Goal: Check status: Check status

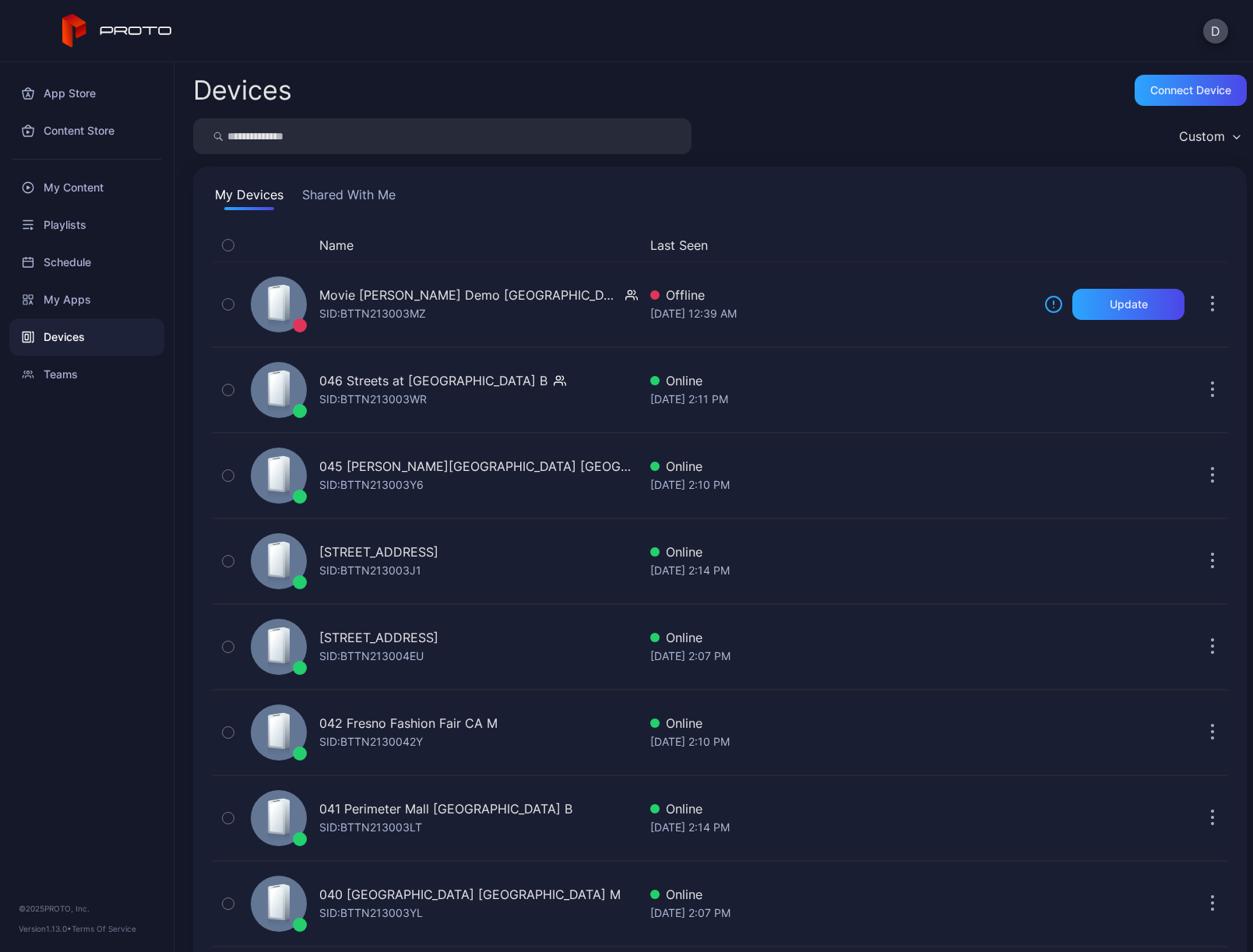
scroll to position [1210, 0]
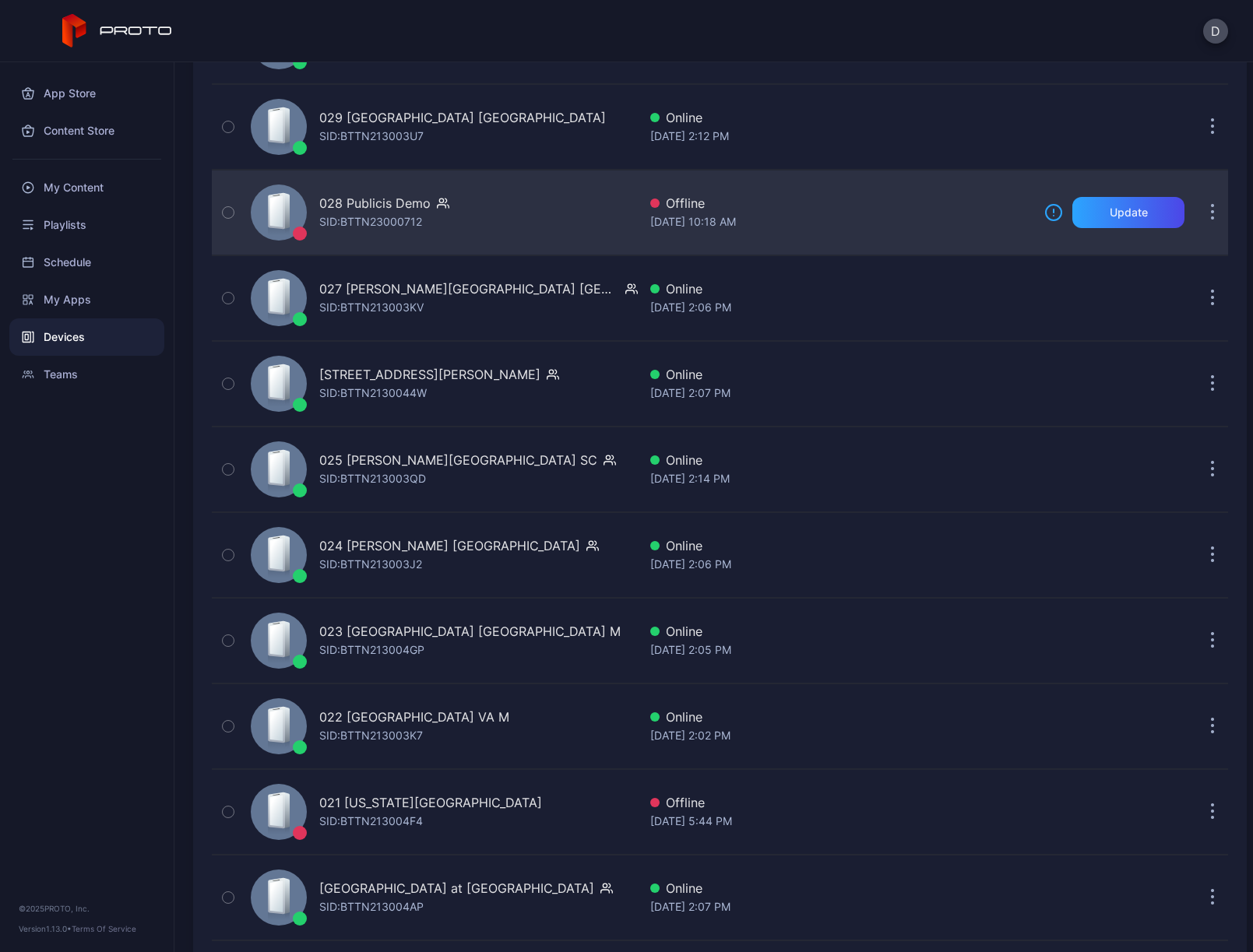
scroll to position [1719, 0]
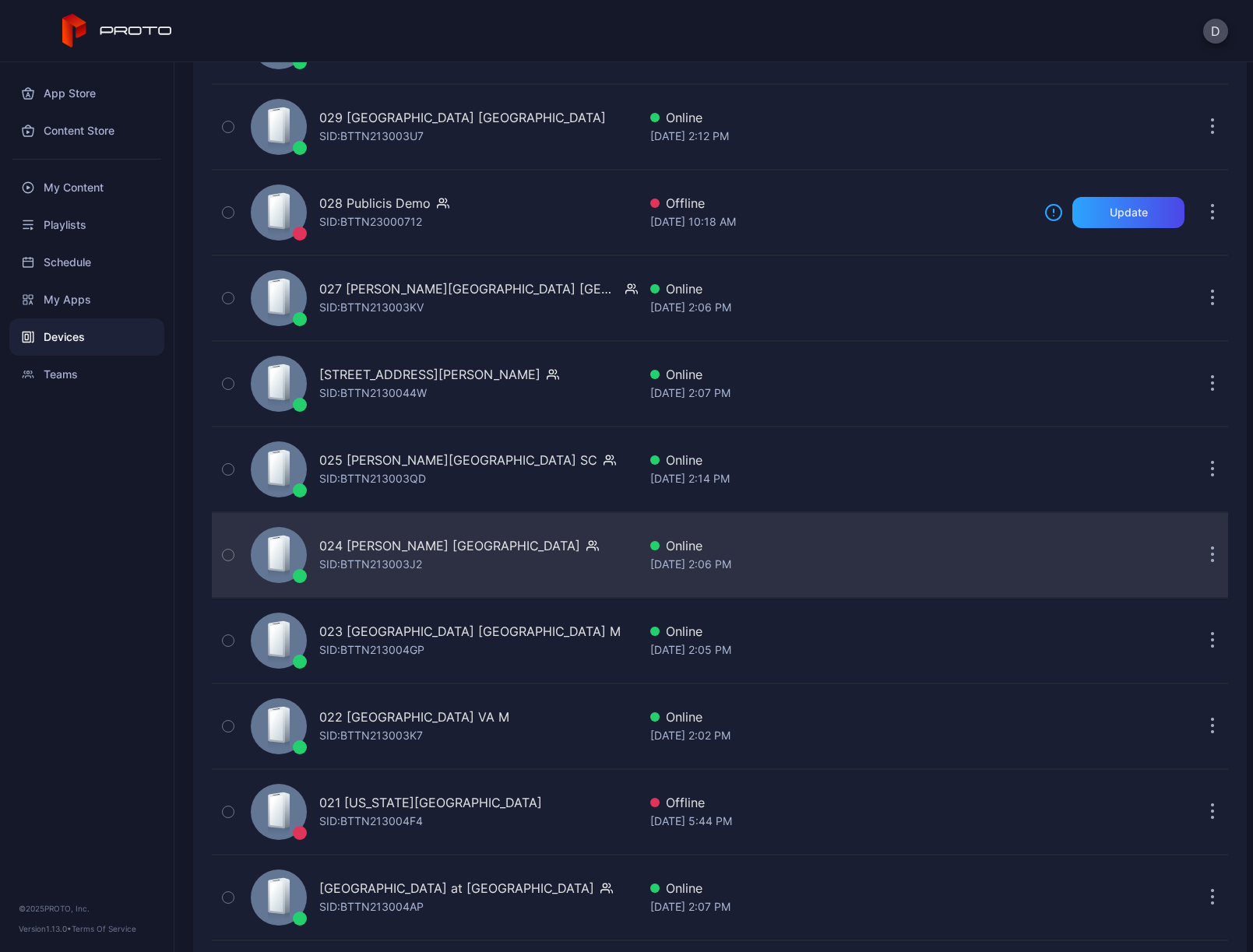
click at [520, 551] on div "024 [PERSON_NAME] [GEOGRAPHIC_DATA] [PERSON_NAME]: BTTN213003J2" at bounding box center [440, 555] width 393 height 77
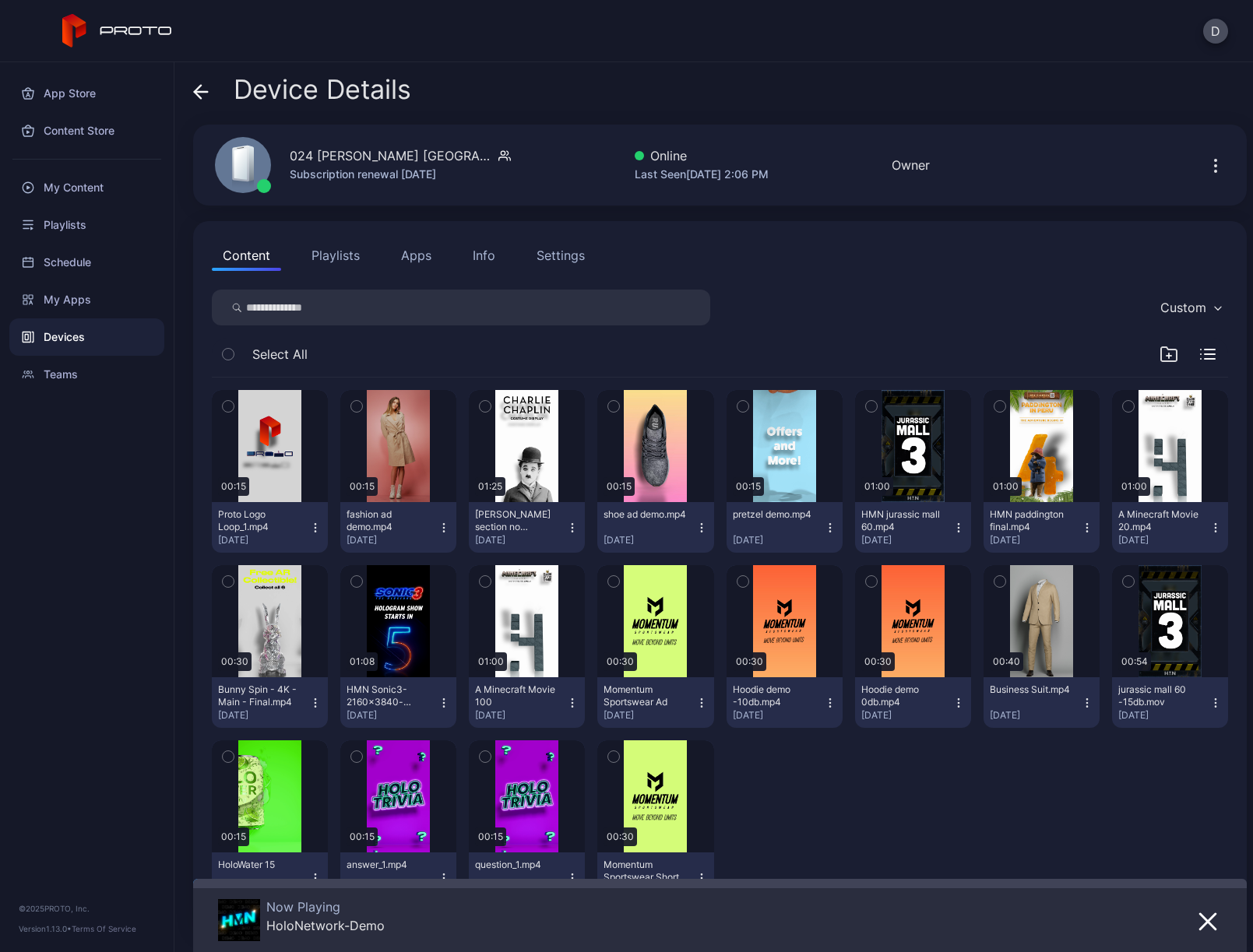
click at [200, 86] on icon at bounding box center [197, 92] width 6 height 13
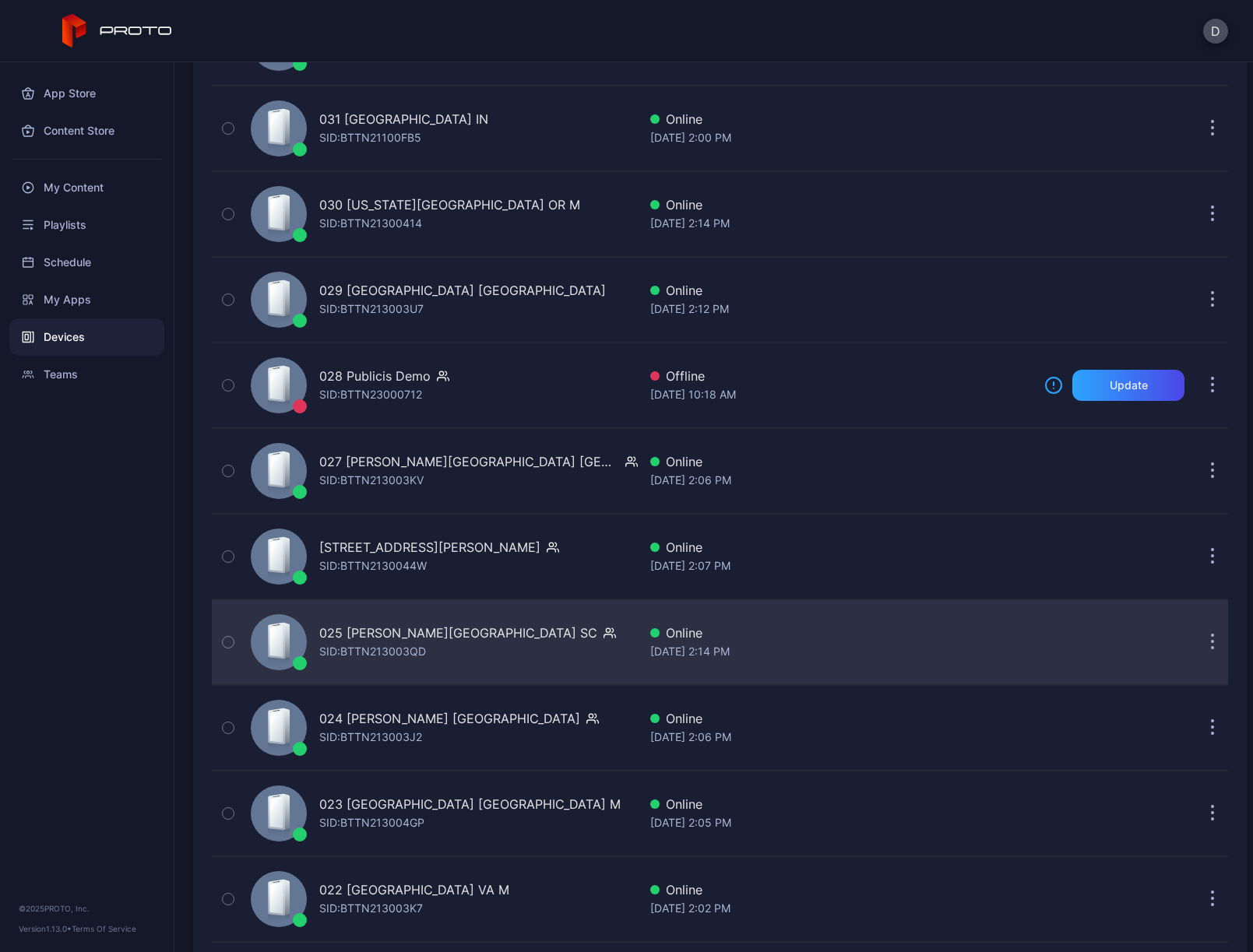
scroll to position [1405, 0]
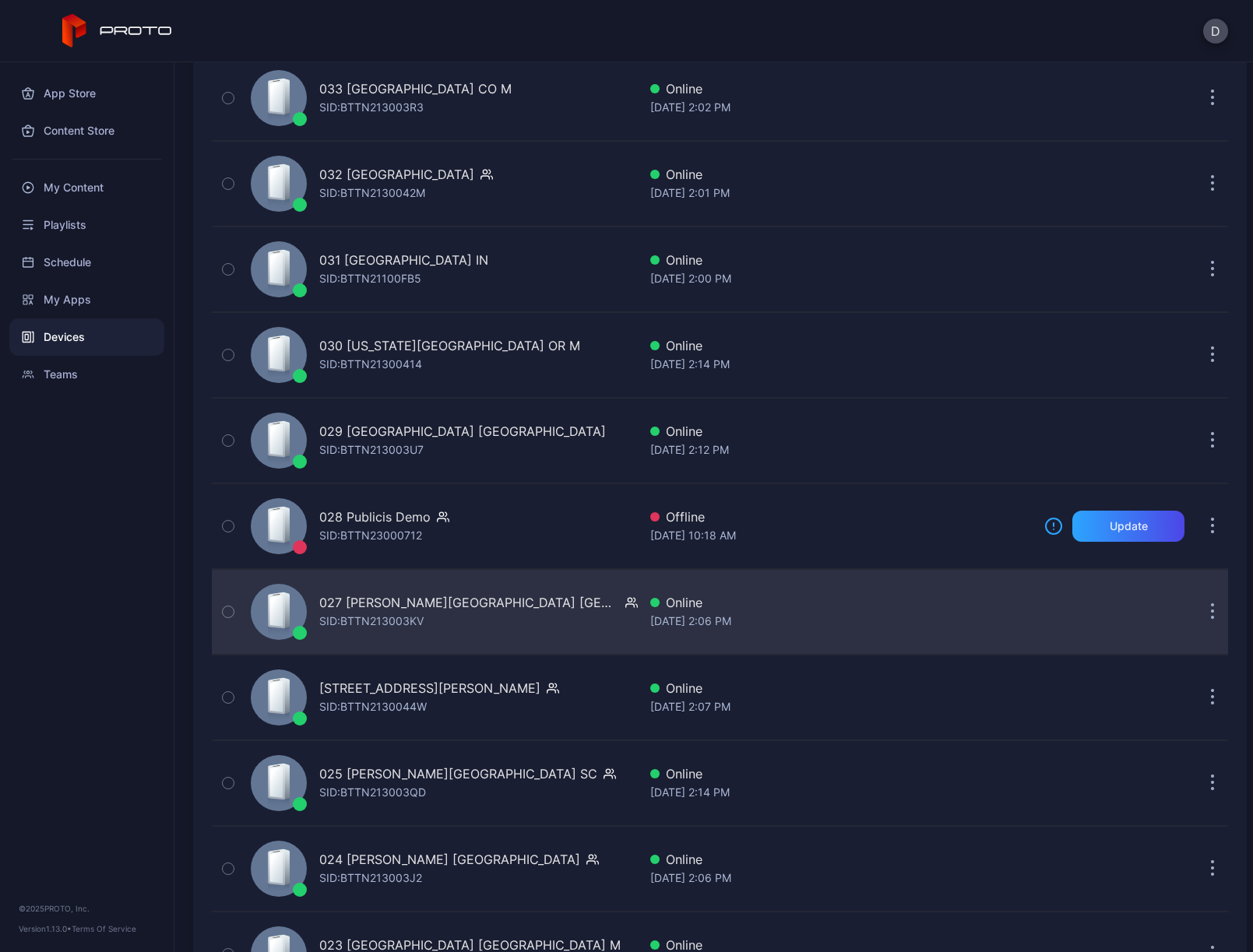
click at [556, 613] on div "027 [PERSON_NAME][GEOGRAPHIC_DATA] [GEOGRAPHIC_DATA] SID: BTTN213003KV" at bounding box center [440, 612] width 393 height 77
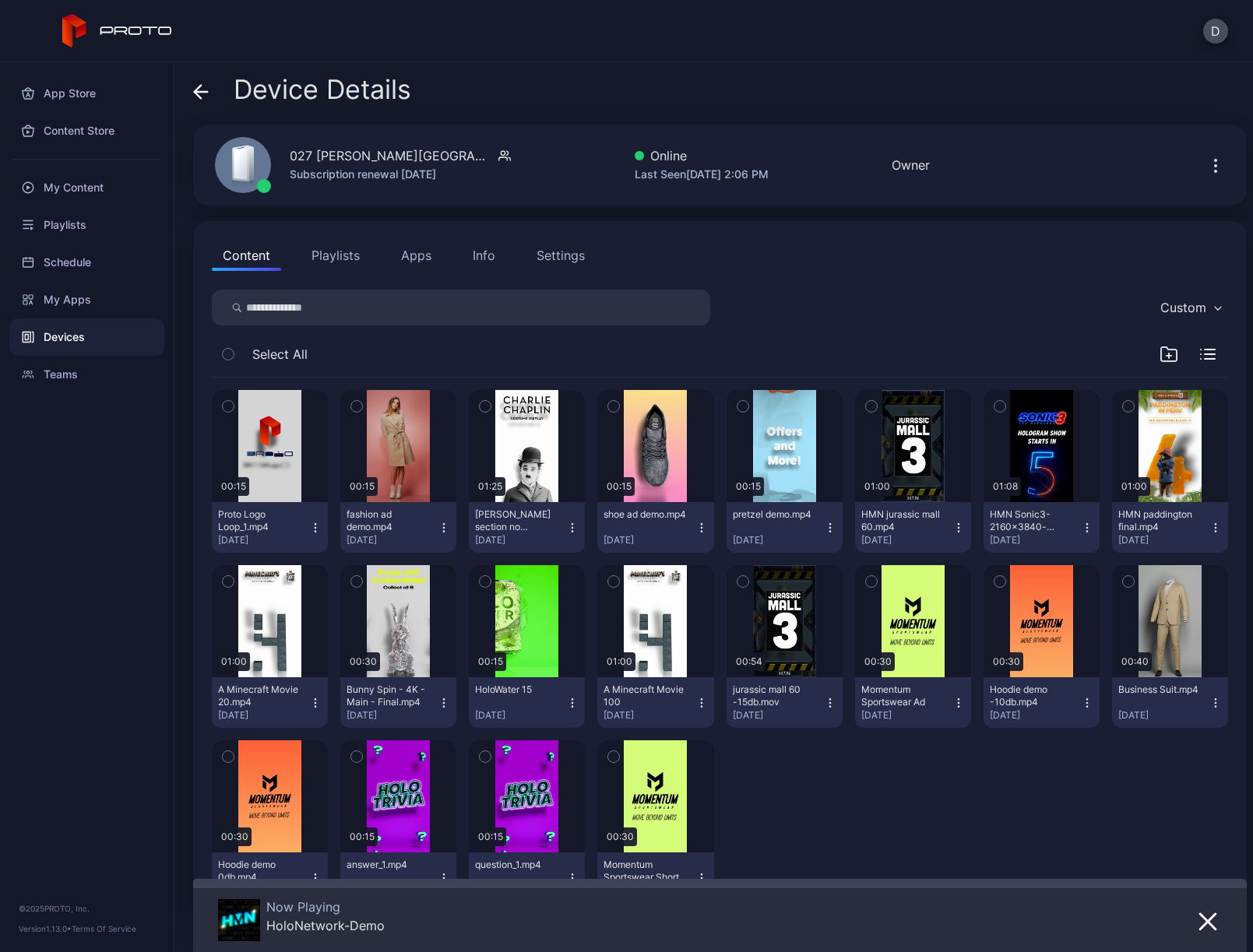
click at [202, 90] on icon at bounding box center [200, 92] width 15 height 15
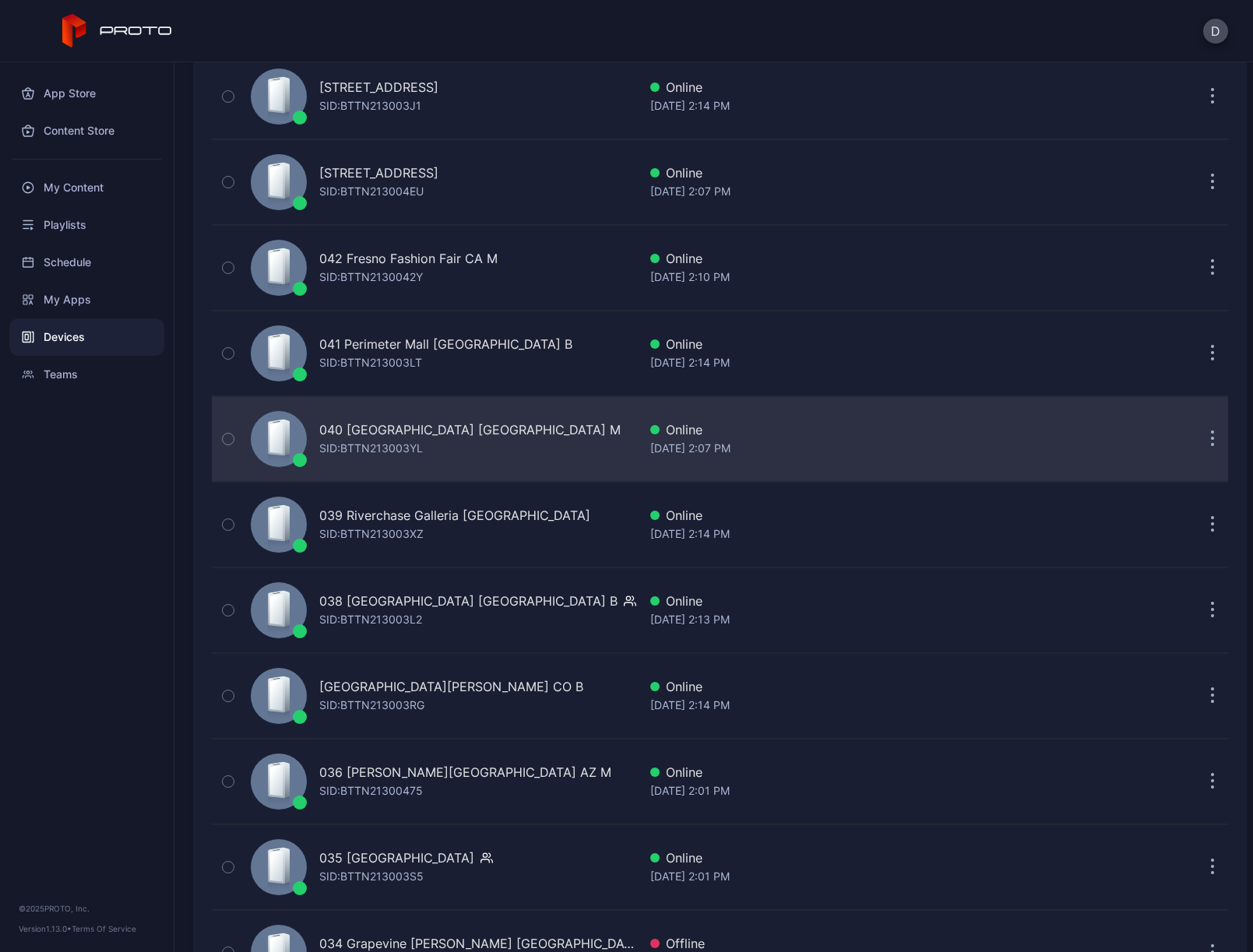
scroll to position [434, 0]
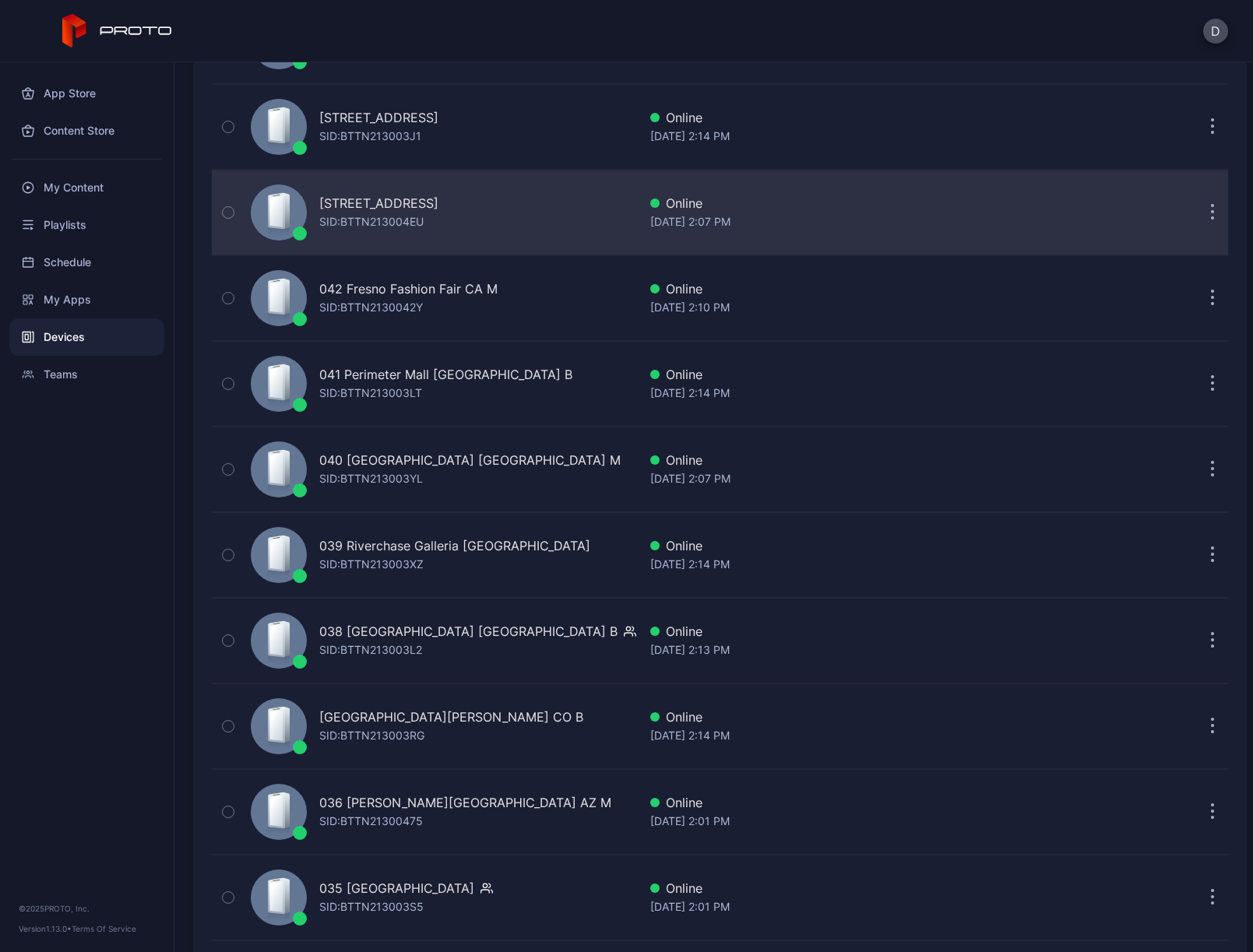
click at [524, 213] on div "[STREET_ADDRESS] SID: BTTN213004EU" at bounding box center [440, 212] width 393 height 77
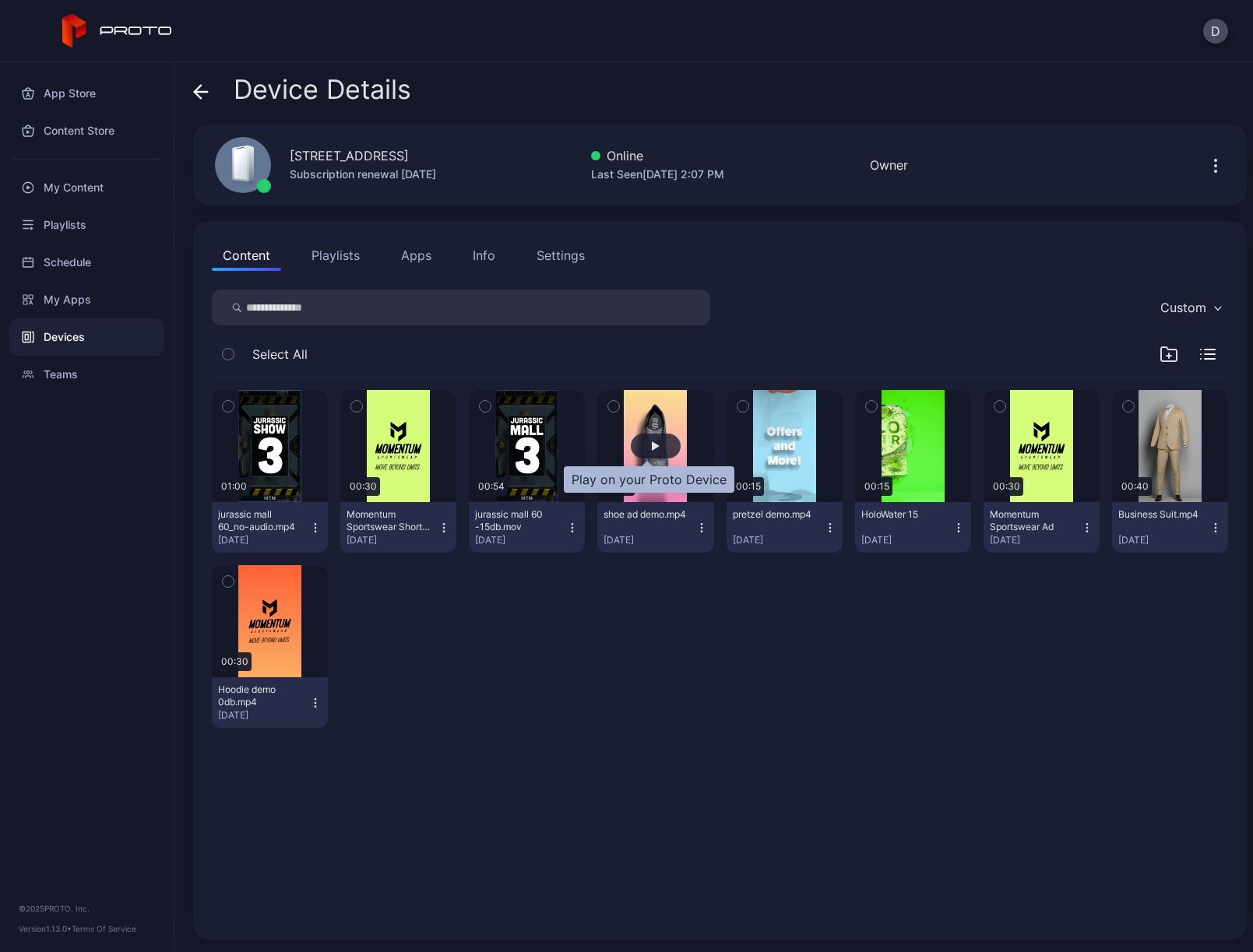
click at [651, 440] on div "button" at bounding box center [655, 446] width 50 height 25
click at [557, 253] on div "Settings" at bounding box center [560, 255] width 48 height 19
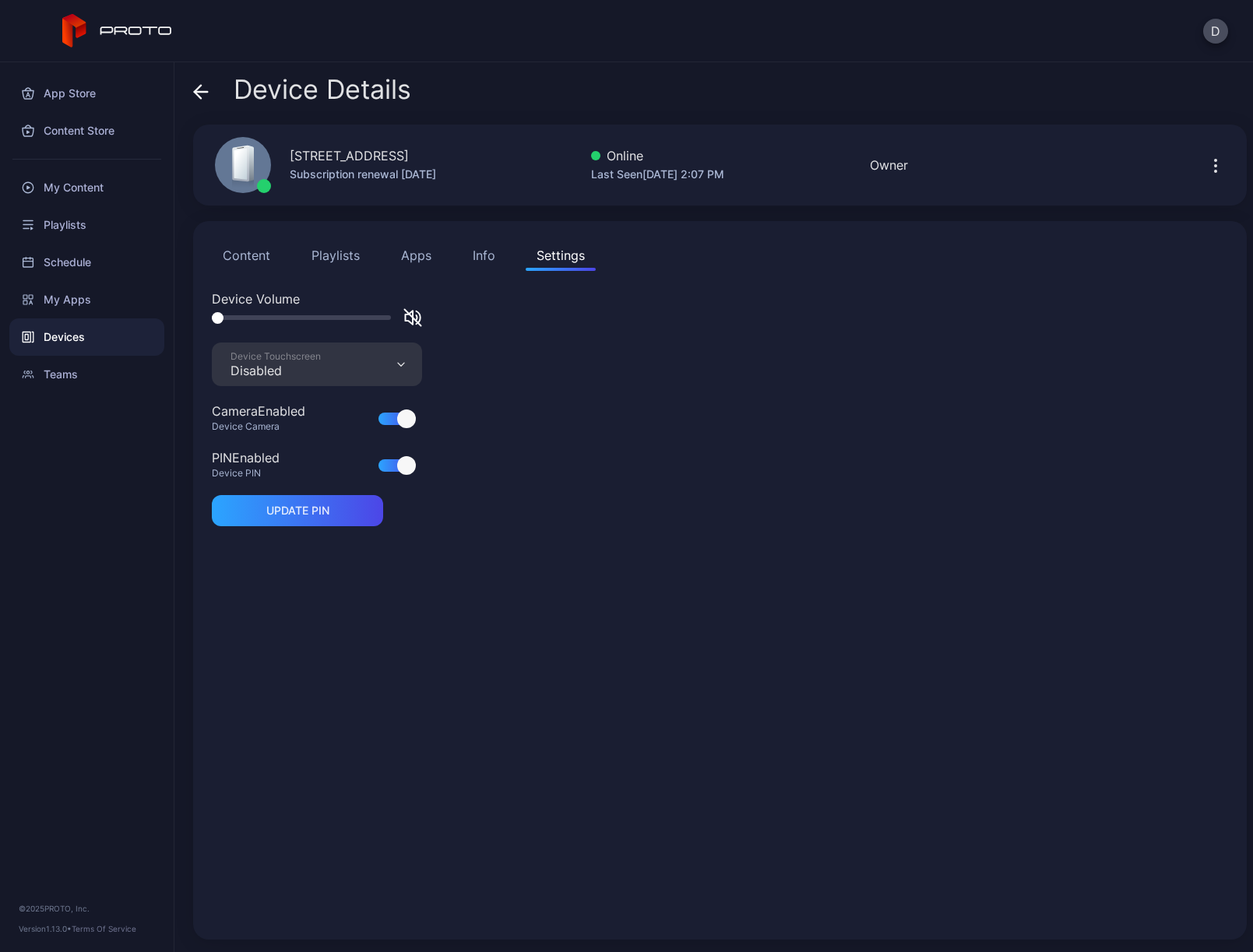
click at [483, 256] on div "Info" at bounding box center [483, 255] width 23 height 19
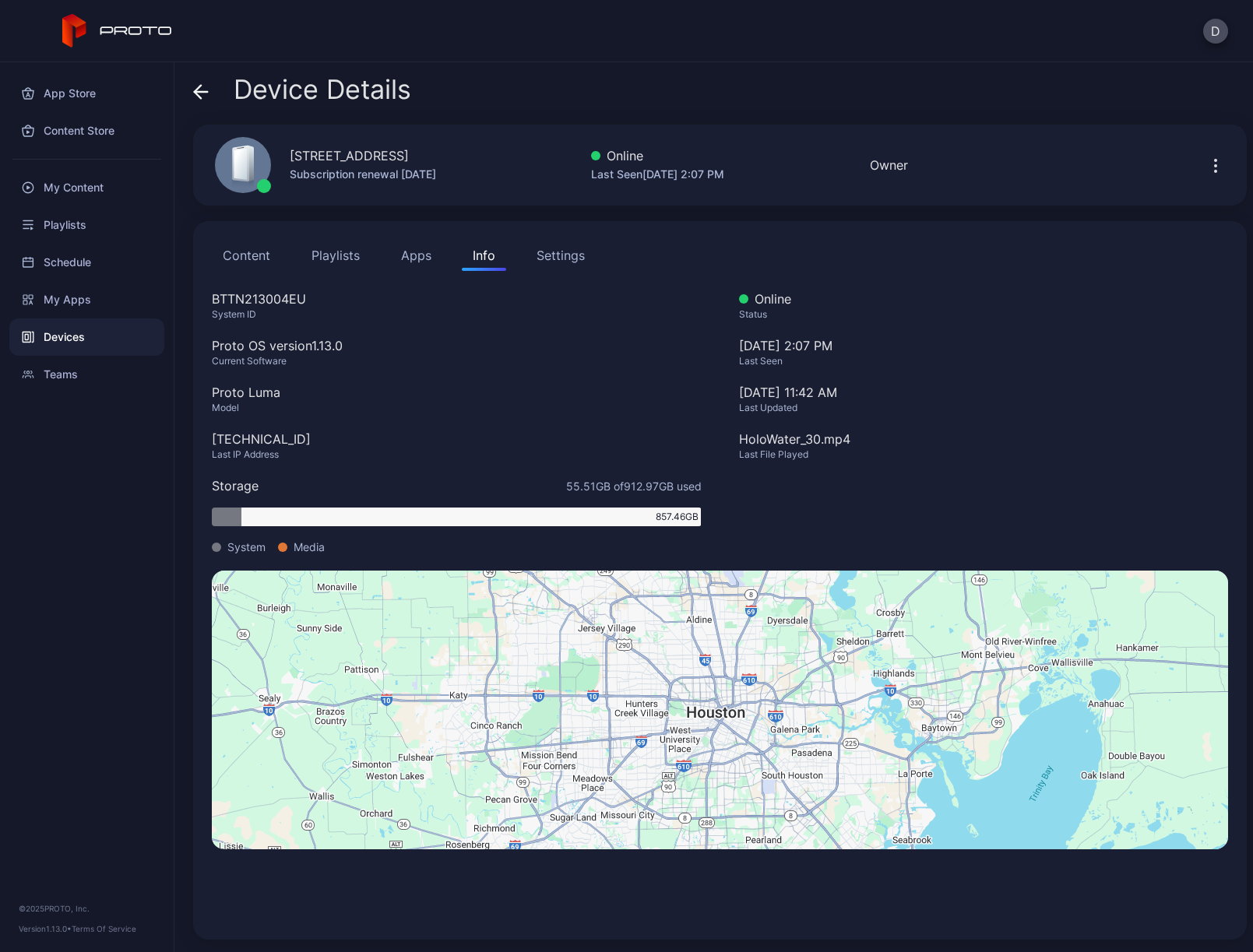
click at [252, 254] on button "Content" at bounding box center [247, 255] width 69 height 31
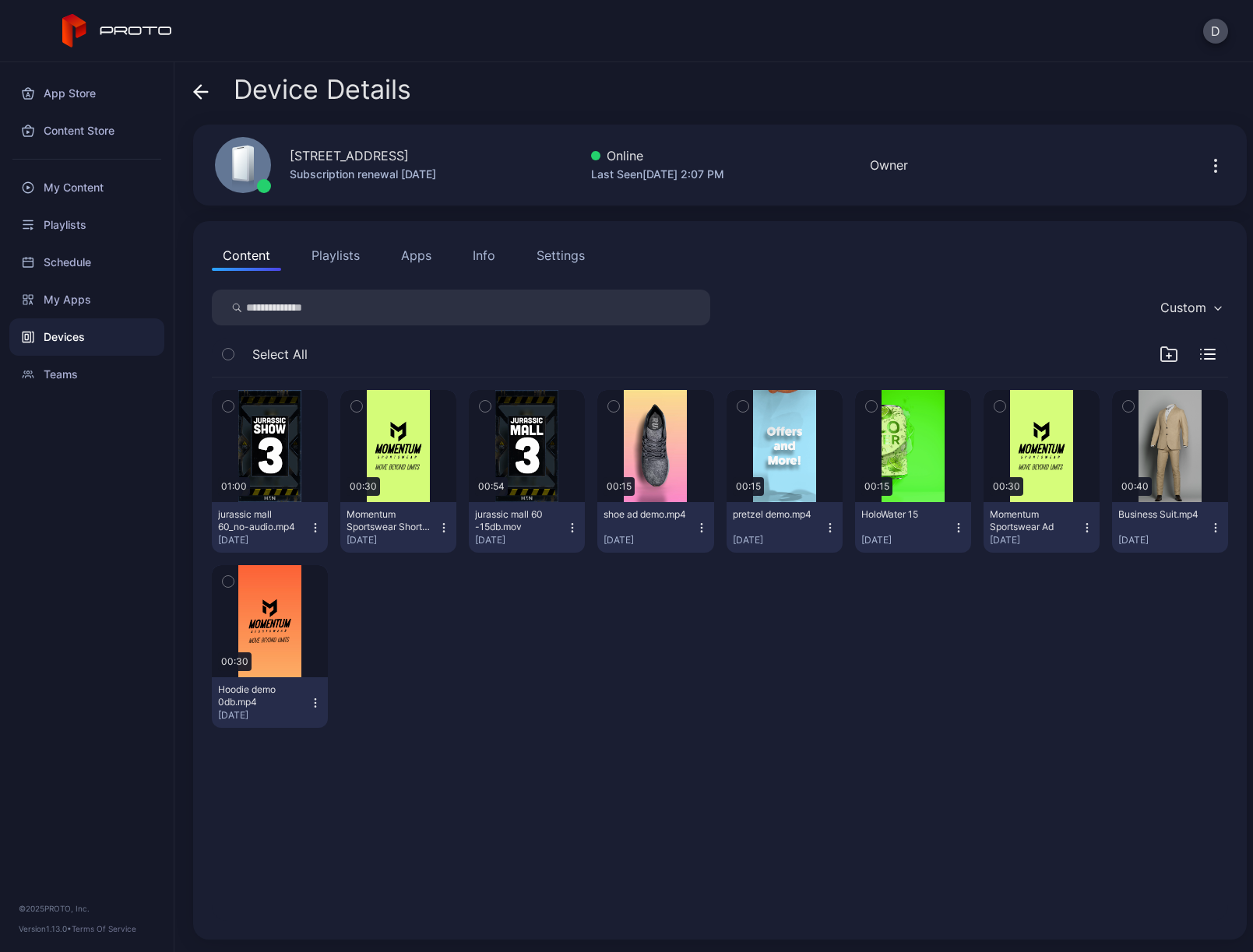
click at [1207, 163] on icon "button" at bounding box center [1216, 166] width 19 height 19
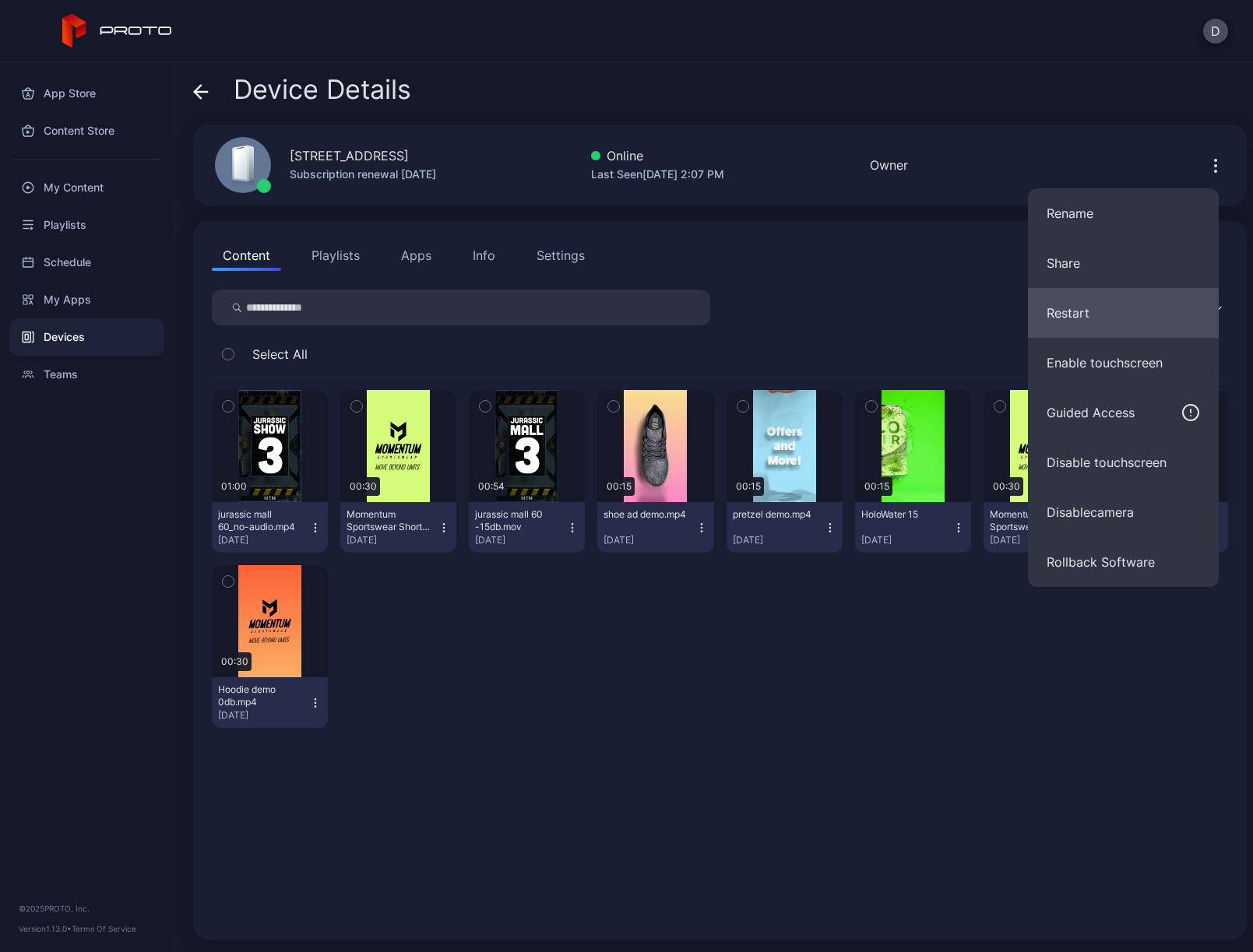
click at [1106, 320] on button "Restart" at bounding box center [1123, 312] width 191 height 50
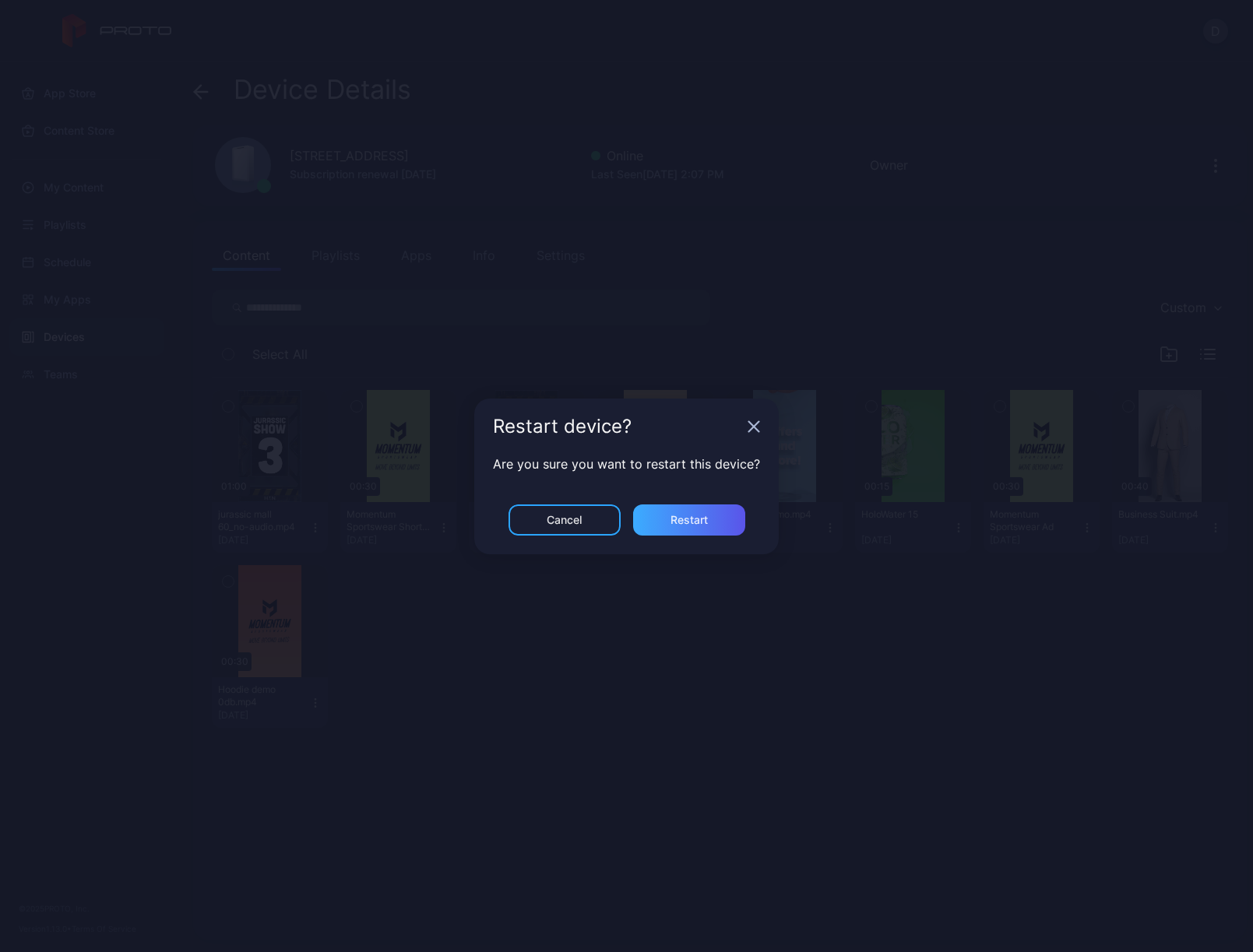
click at [708, 521] on div "Restart" at bounding box center [689, 519] width 112 height 31
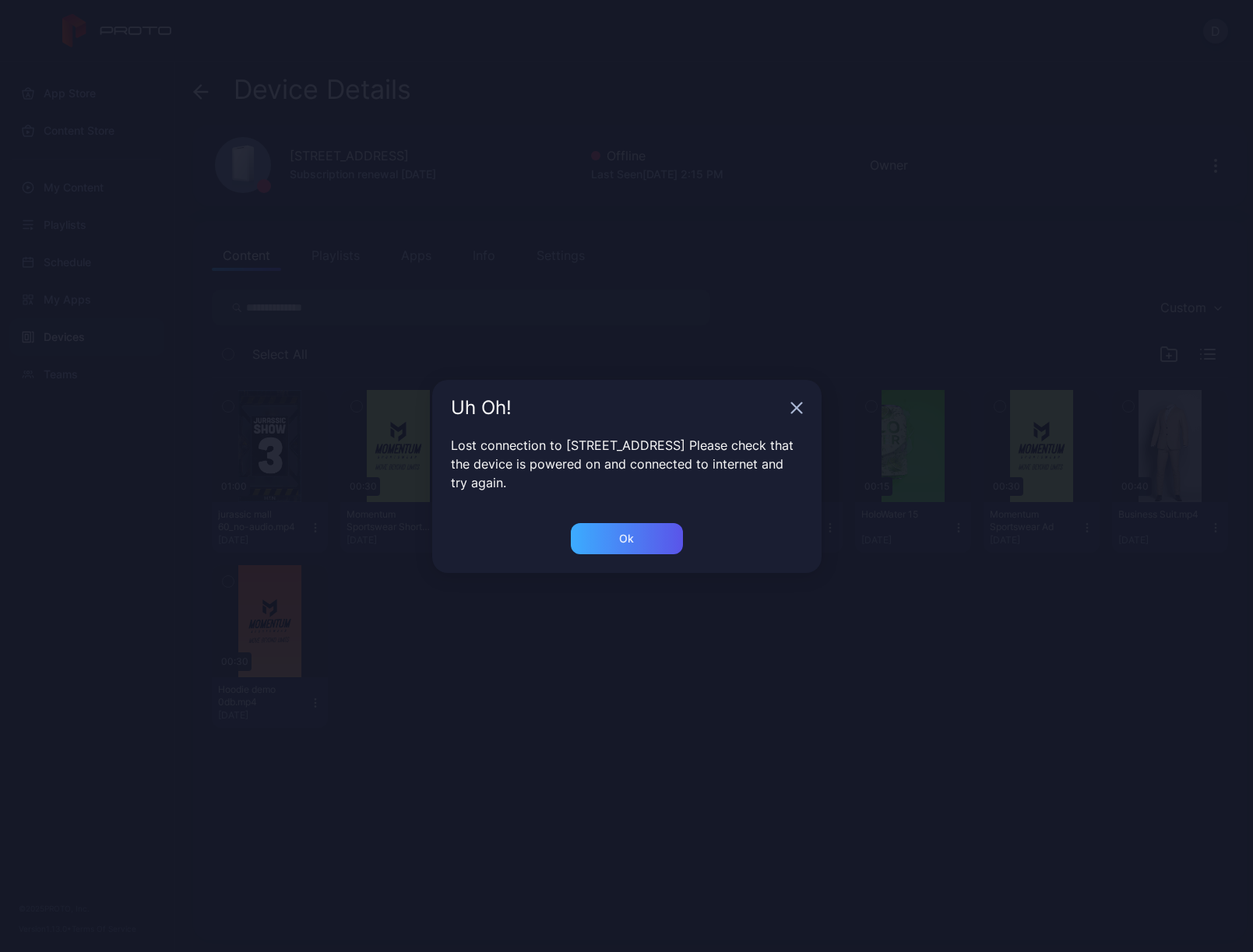
click at [632, 545] on div "Ok" at bounding box center [626, 539] width 112 height 31
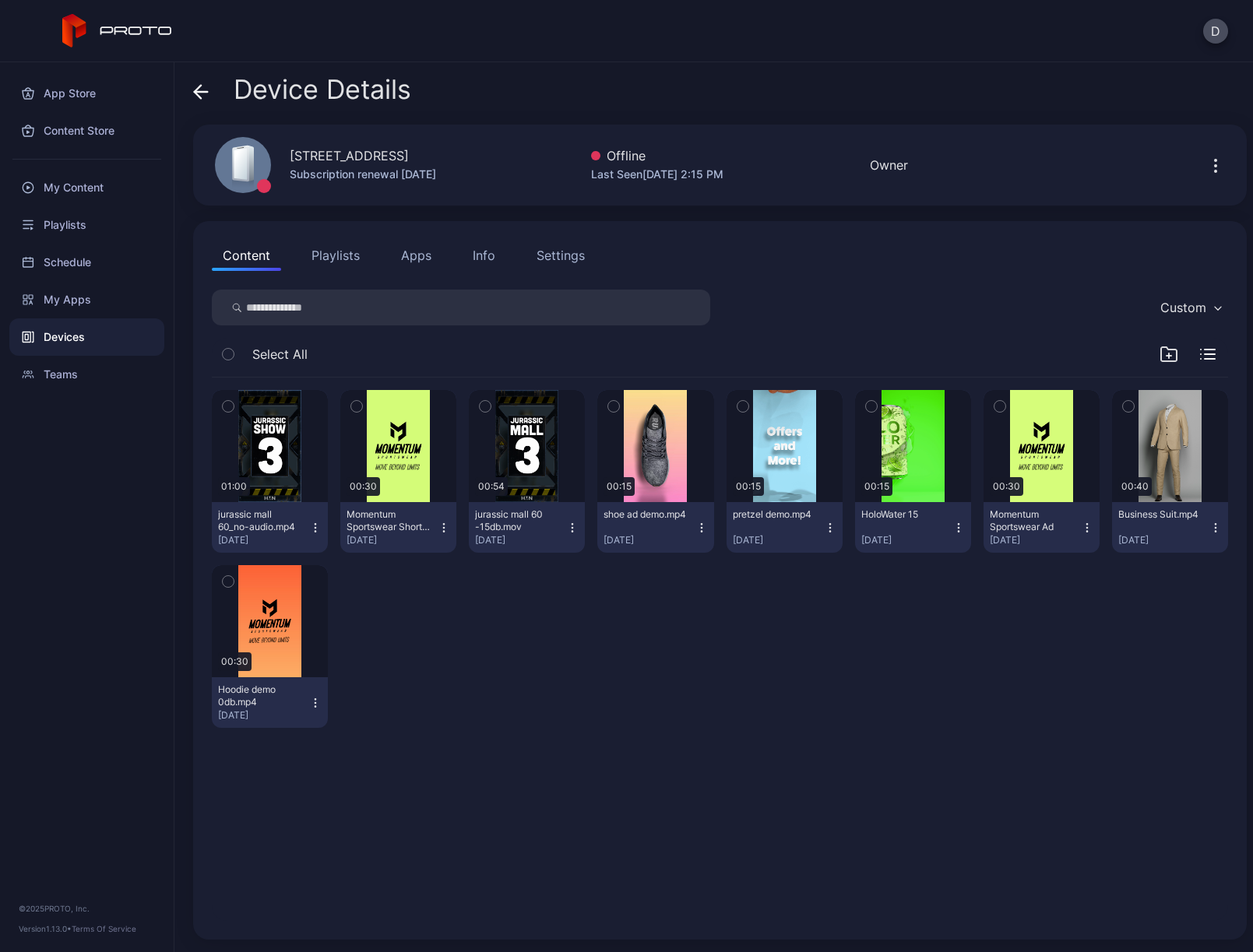
click at [201, 89] on icon at bounding box center [200, 92] width 15 height 15
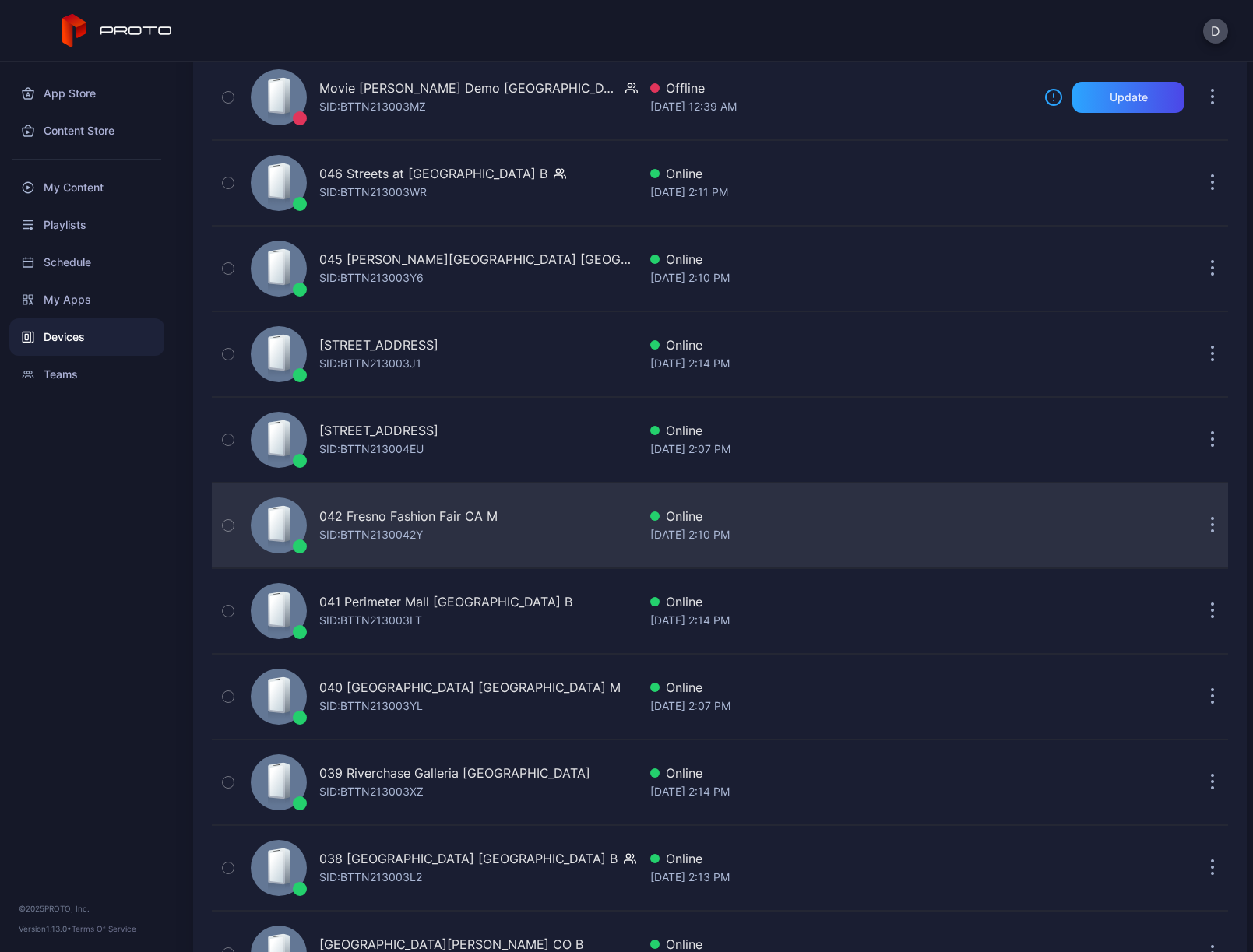
scroll to position [127, 0]
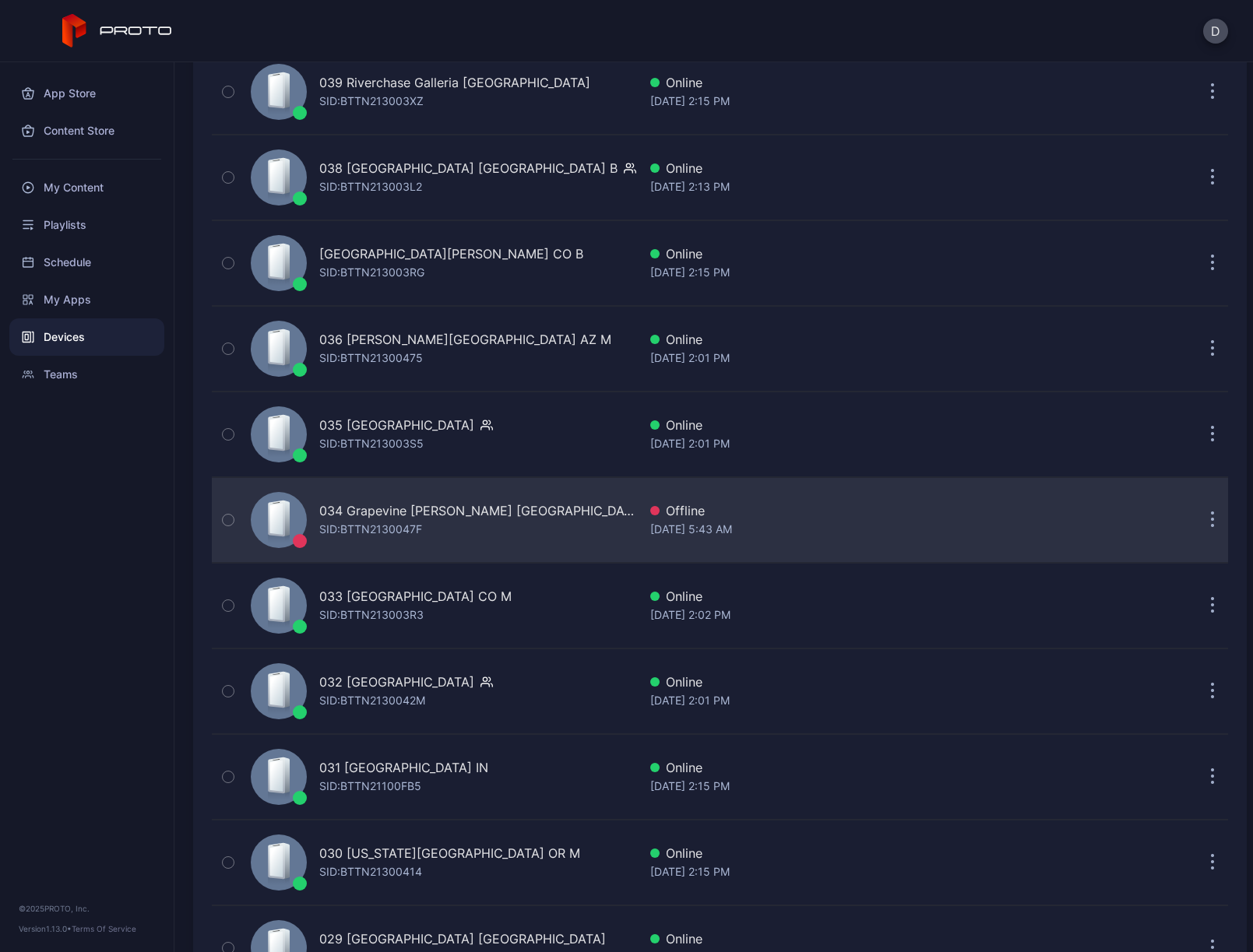
scroll to position [949, 0]
